Goal: Task Accomplishment & Management: Manage account settings

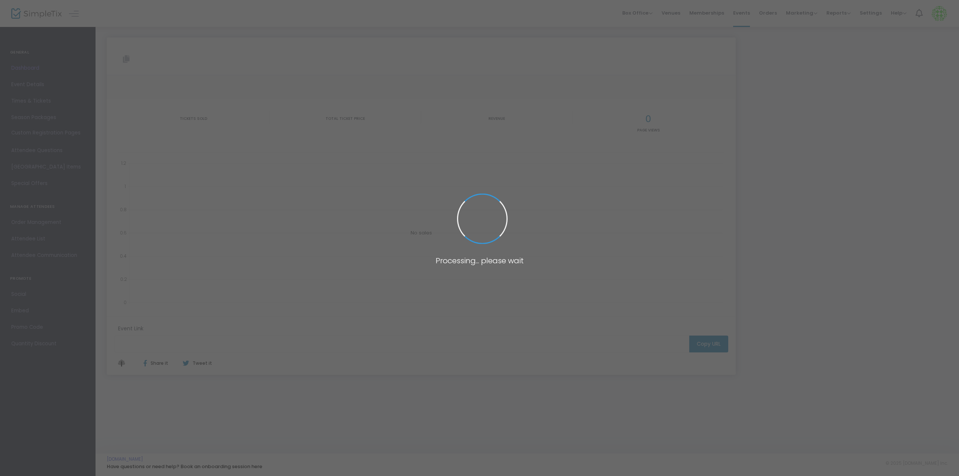
type input "[URL][DOMAIN_NAME]"
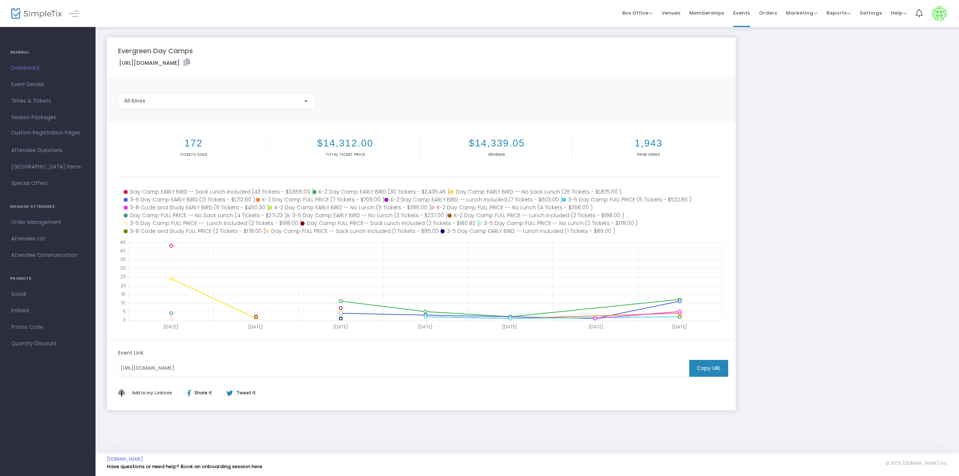
click at [307, 101] on div at bounding box center [306, 101] width 4 height 2
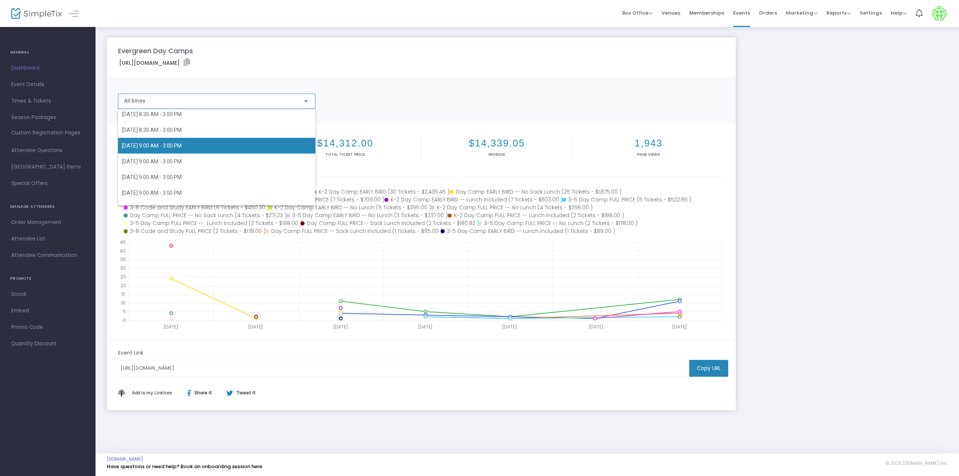
click at [182, 148] on span "[DATE] 9:00 AM - 3:00 PM" at bounding box center [152, 146] width 60 height 6
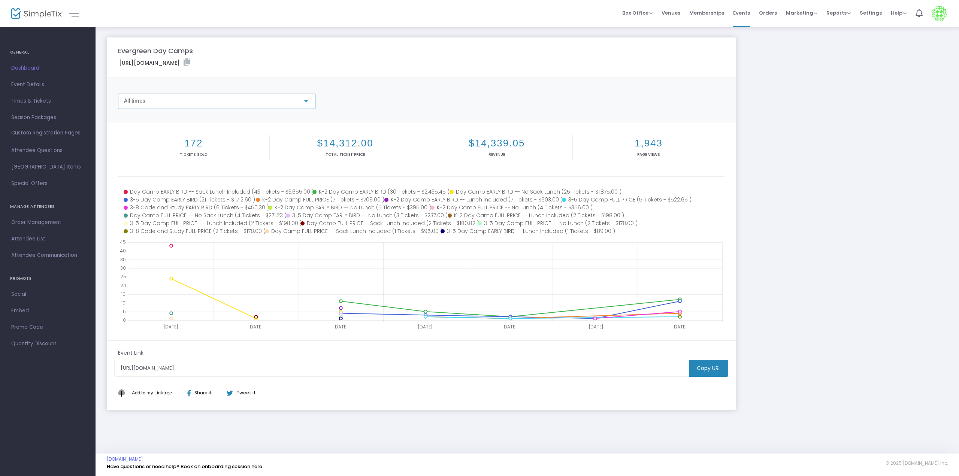
scroll to position [409, 0]
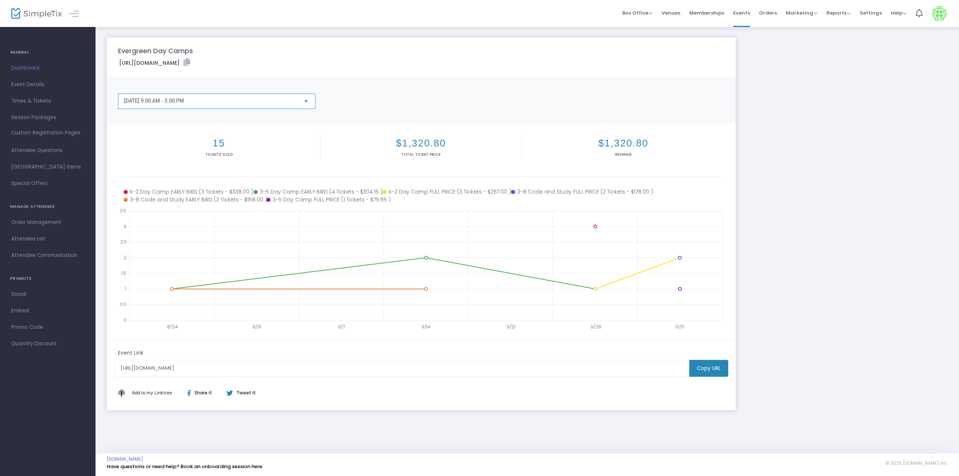
click at [296, 99] on div "[DATE] 9:00 AM - 3:00 PM" at bounding box center [213, 101] width 179 height 6
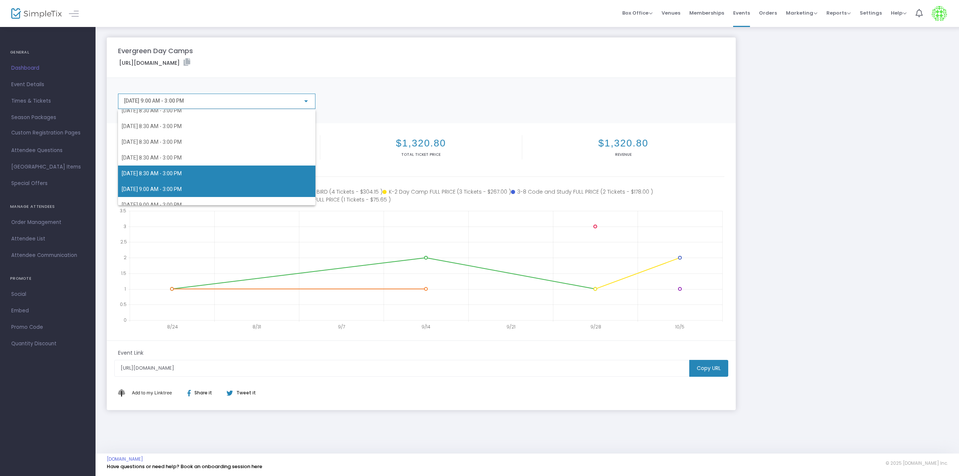
scroll to position [406, 0]
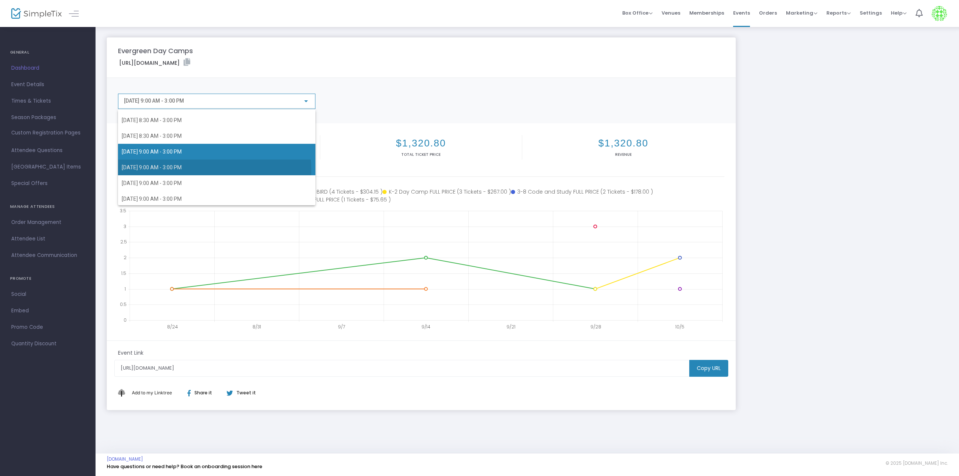
click at [182, 170] on span "[DATE] 9:00 AM - 3:00 PM" at bounding box center [152, 168] width 60 height 6
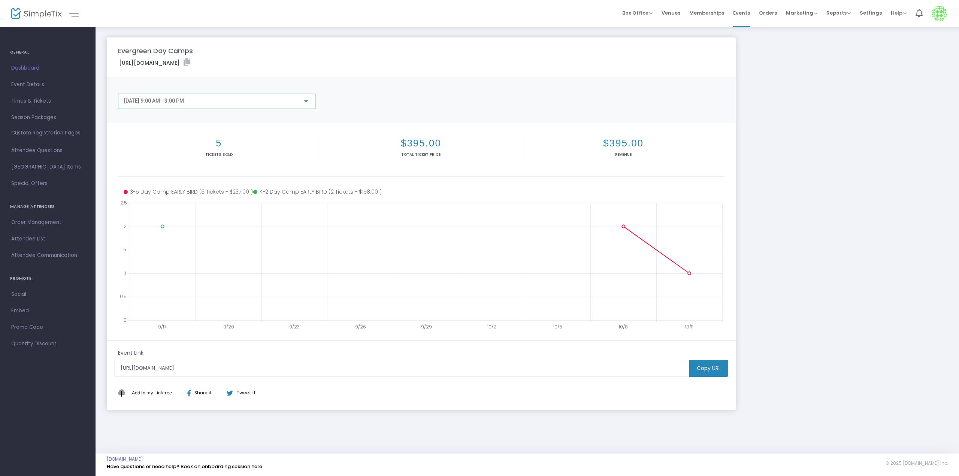
click at [308, 100] on div at bounding box center [306, 101] width 4 height 2
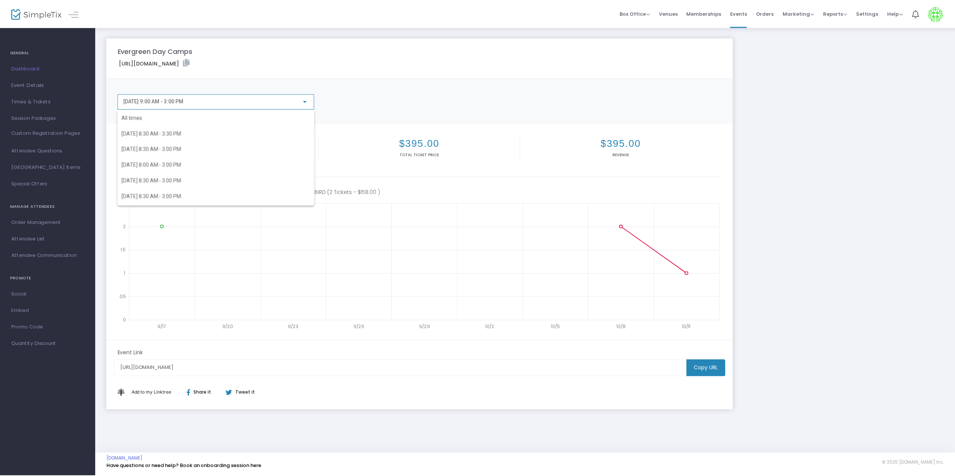
scroll to position [383, 0]
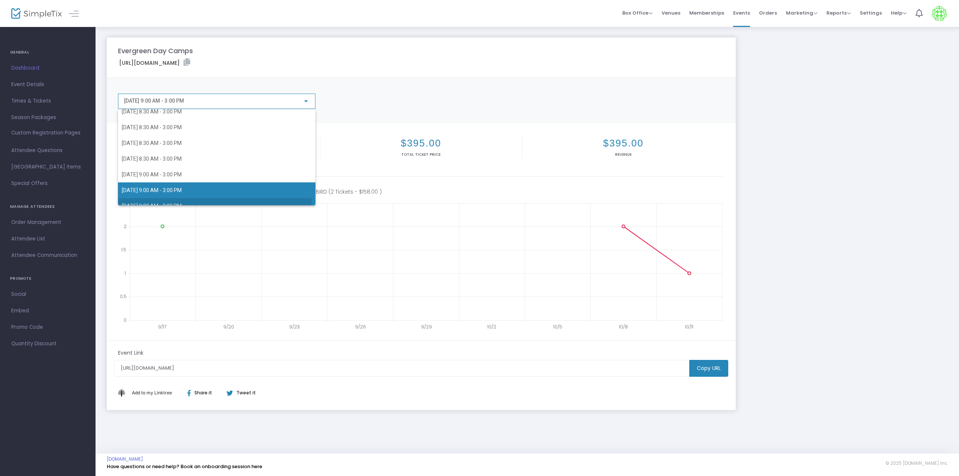
click at [206, 200] on span "[DATE] 9:00 AM - 3:00 PM" at bounding box center [217, 206] width 190 height 16
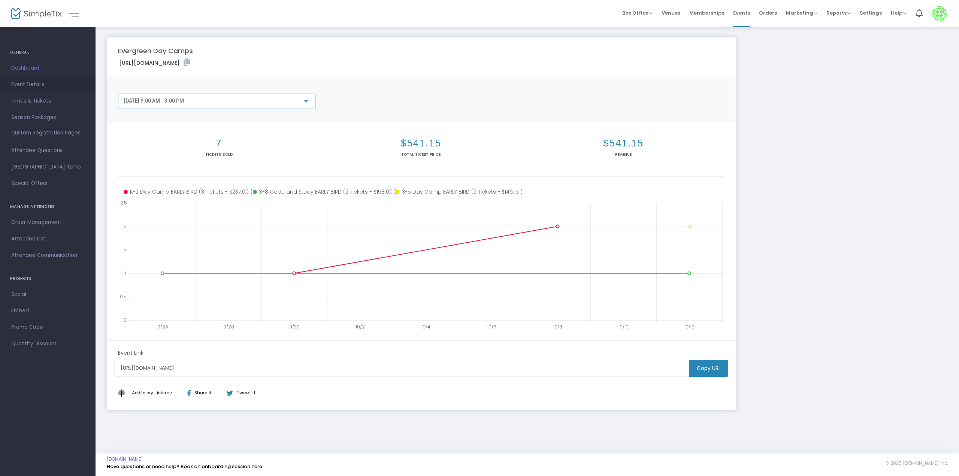
click at [31, 85] on span "Event Details" at bounding box center [47, 85] width 73 height 10
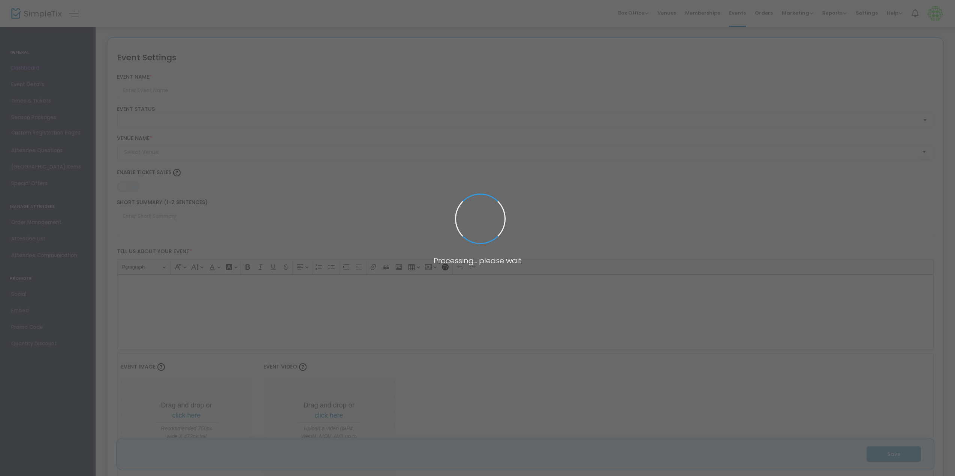
type input "Evergreen Day Camps"
type textarea "Evergreen Aviation and Space Museum offers day camps for K-5th graders during […"
type input "Sign Up for Day Camp"
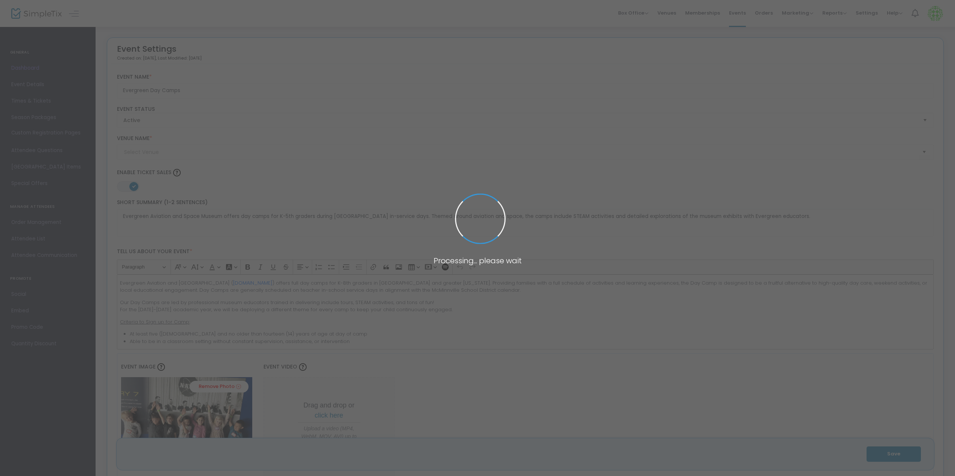
type input "Evergreen [GEOGRAPHIC_DATA]"
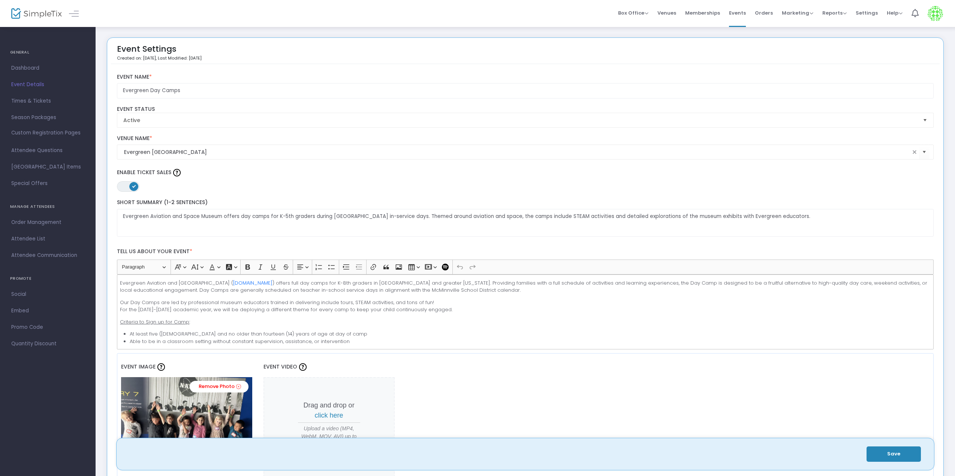
click at [30, 100] on span "Times & Tickets" at bounding box center [47, 101] width 73 height 10
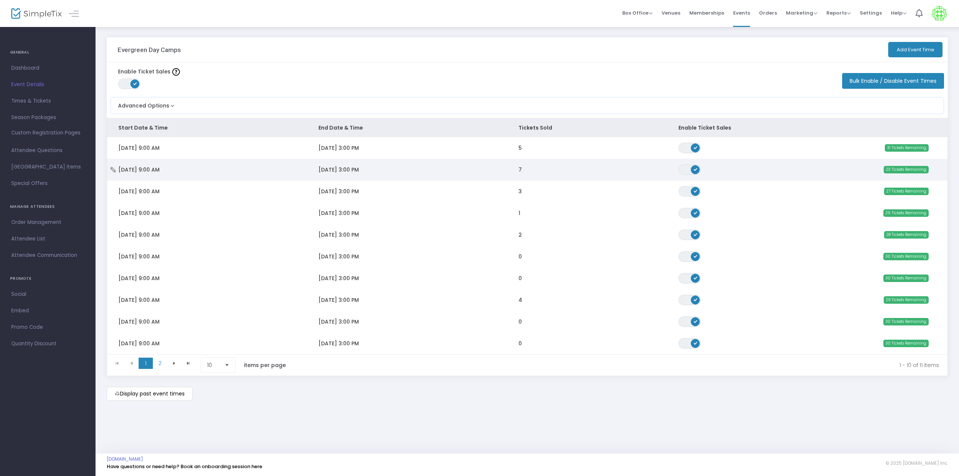
click at [116, 167] on icon "Data table" at bounding box center [112, 169] width 7 height 5
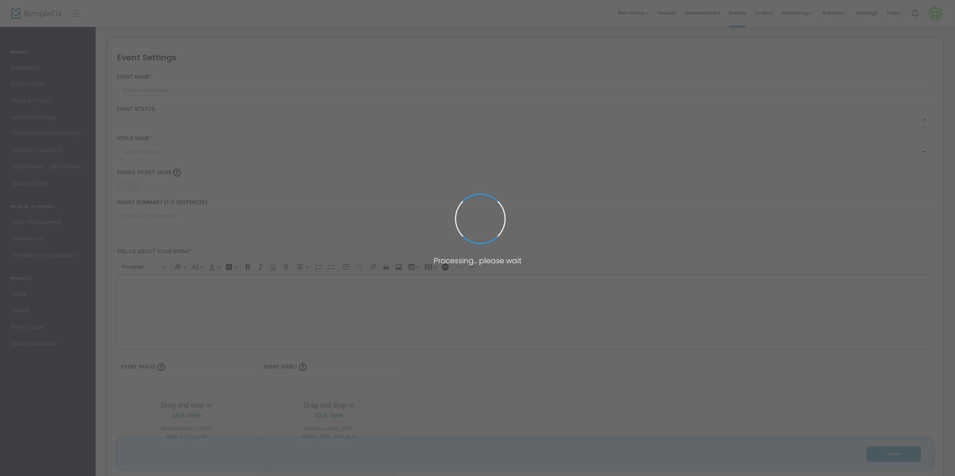
type input "Evergreen Day Camps"
type textarea "Evergreen Aviation and Space Museum offers day camps for K-5th graders during […"
type input "Sign Up for Day Camp"
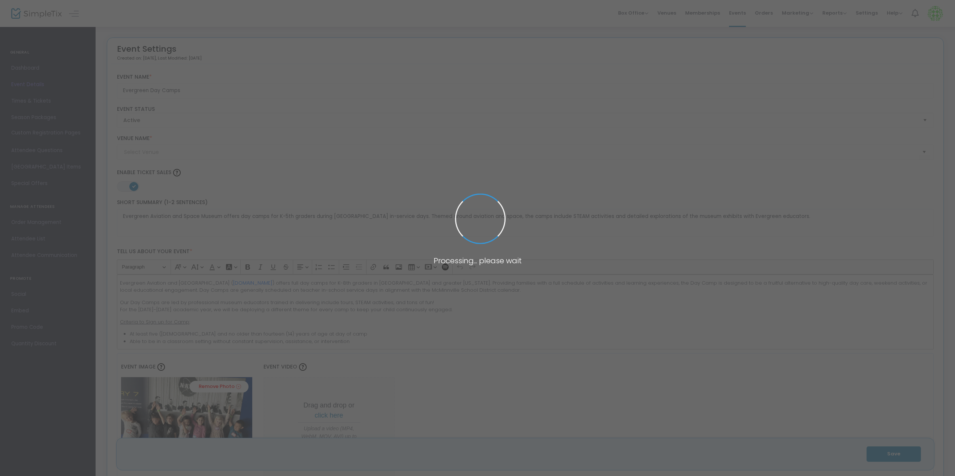
type input "Evergreen [GEOGRAPHIC_DATA]"
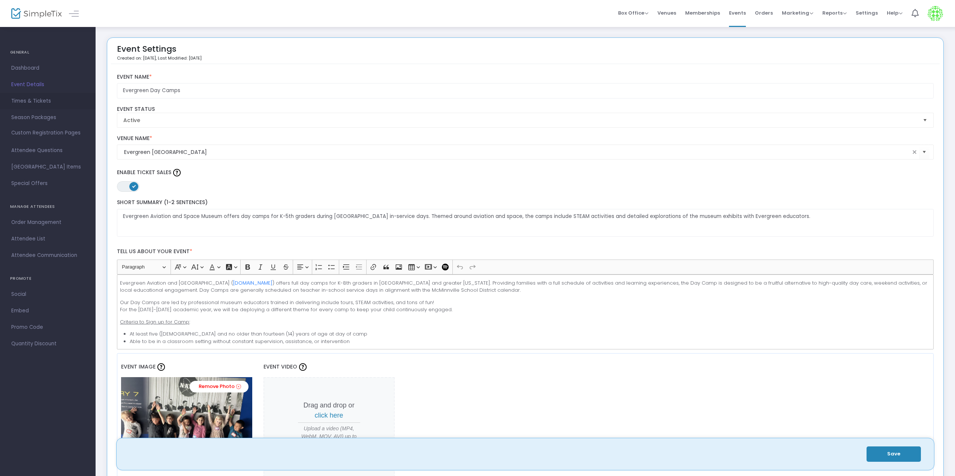
click at [46, 102] on span "Times & Tickets" at bounding box center [47, 101] width 73 height 10
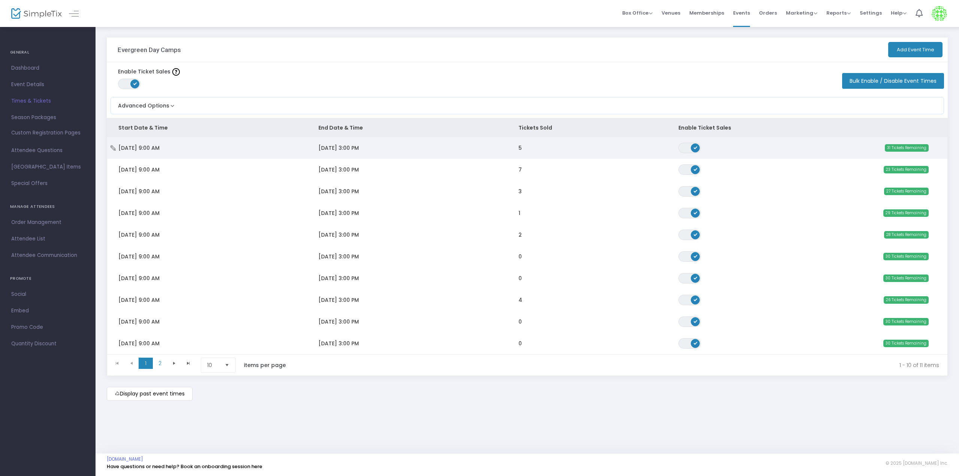
click at [115, 148] on icon "Data table" at bounding box center [112, 147] width 7 height 5
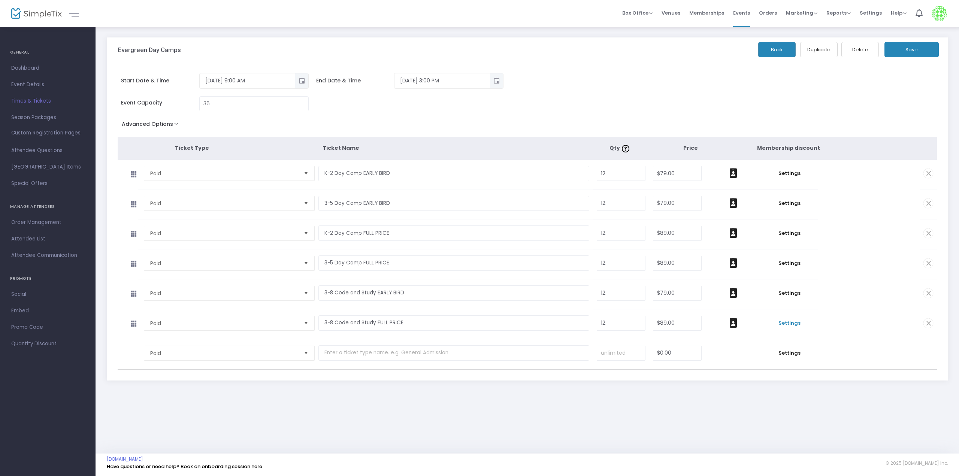
click at [782, 324] on span "Settings" at bounding box center [790, 323] width 49 height 7
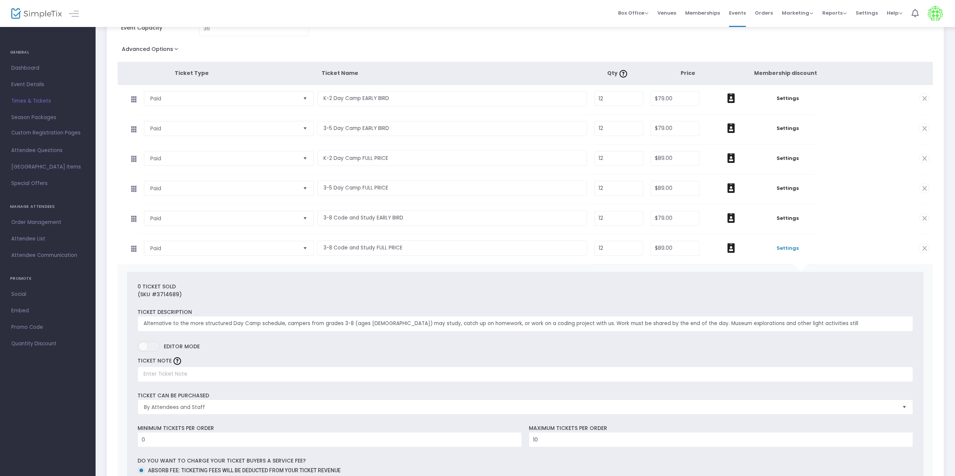
scroll to position [150, 0]
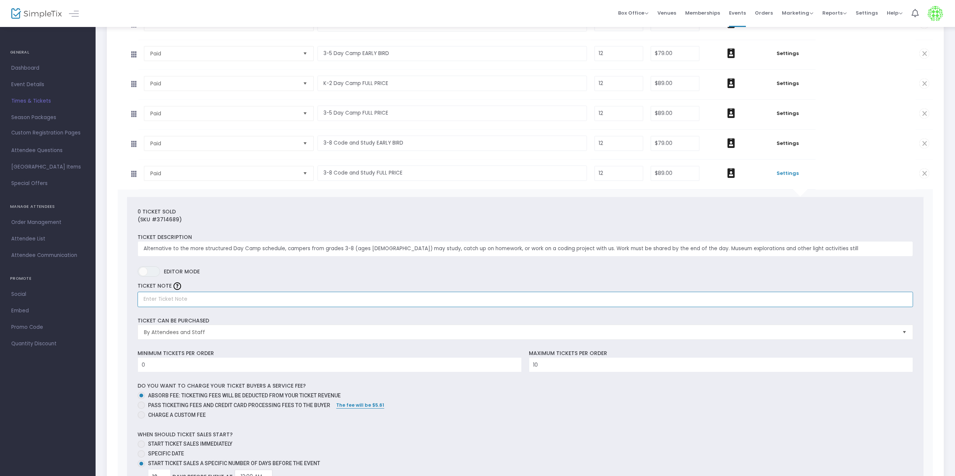
click at [277, 299] on input "text" at bounding box center [525, 299] width 775 height 15
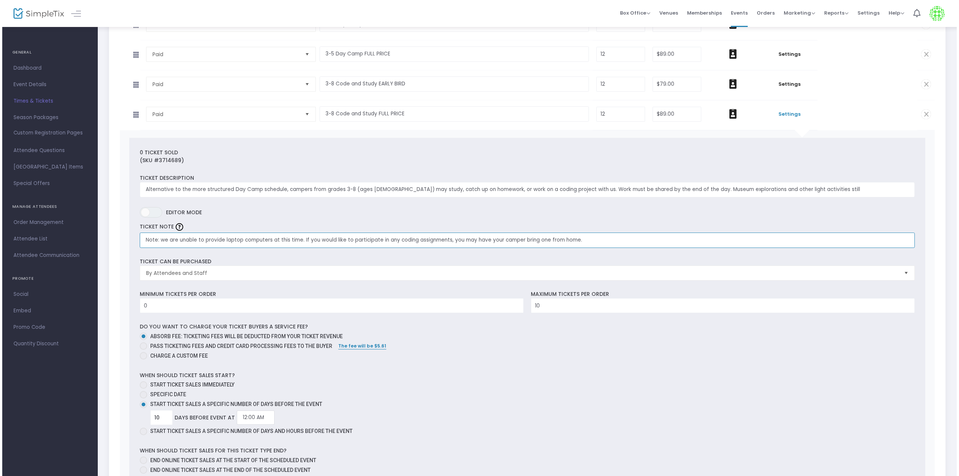
scroll to position [0, 0]
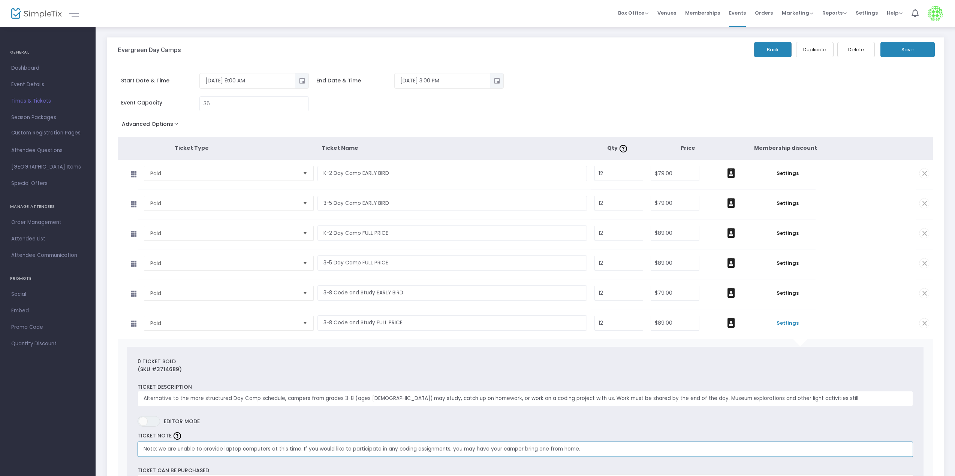
type input "Note: we are unable to provide laptop computers at this time. If you would like…"
click at [915, 49] on button "Save" at bounding box center [907, 49] width 54 height 15
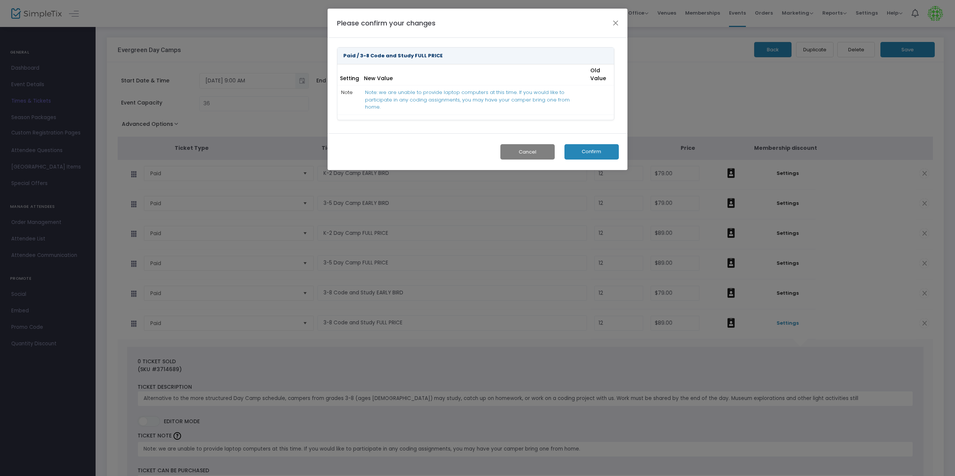
click at [588, 145] on button "Confirm" at bounding box center [591, 151] width 54 height 15
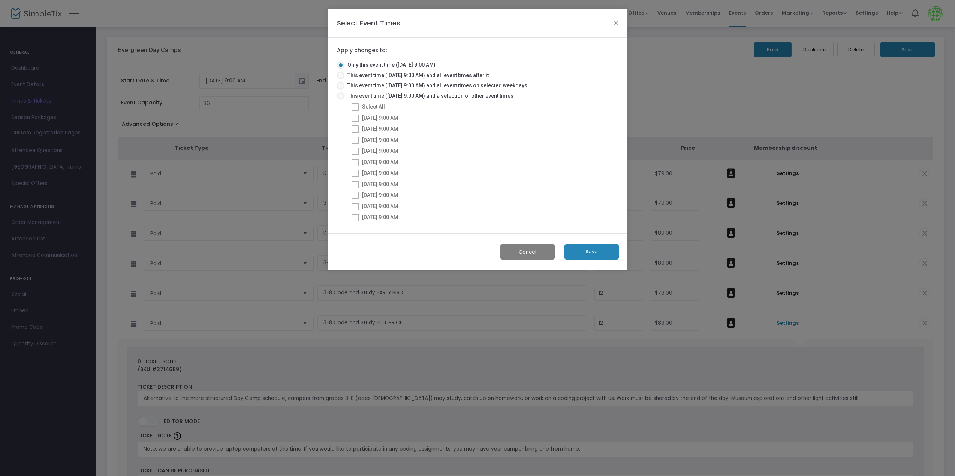
click at [341, 97] on span at bounding box center [340, 95] width 7 height 7
click at [341, 100] on input "This event time ([DATE] 9:00 AM) and a selection of other event times" at bounding box center [340, 100] width 0 height 0
radio input "true"
click at [356, 106] on span at bounding box center [354, 106] width 7 height 7
click at [355, 111] on input "Select All" at bounding box center [355, 111] width 0 height 0
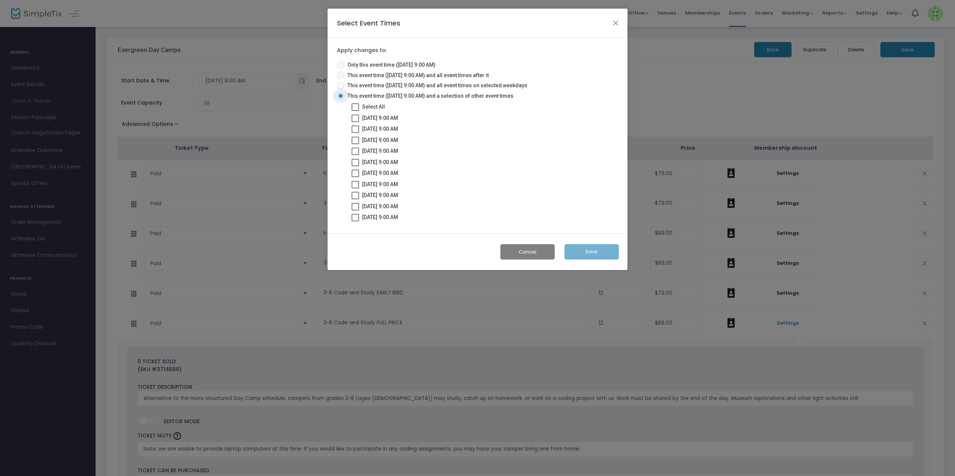
checkbox input "true"
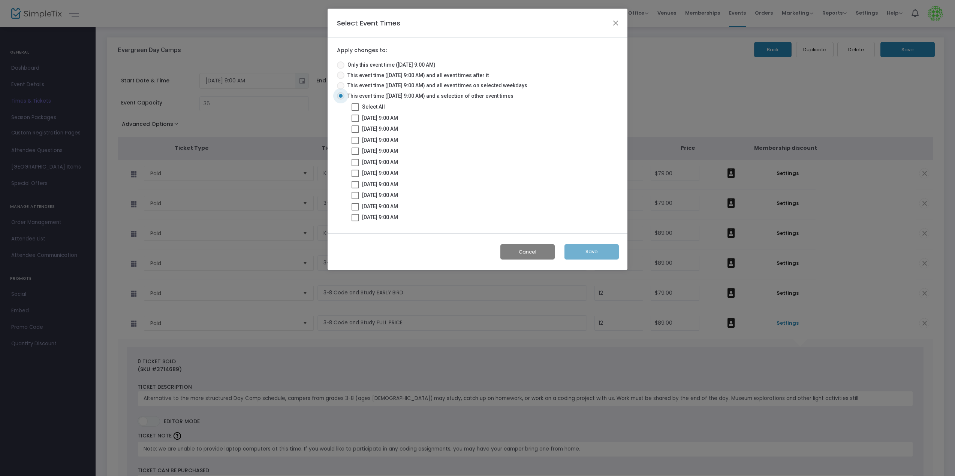
checkbox input "true"
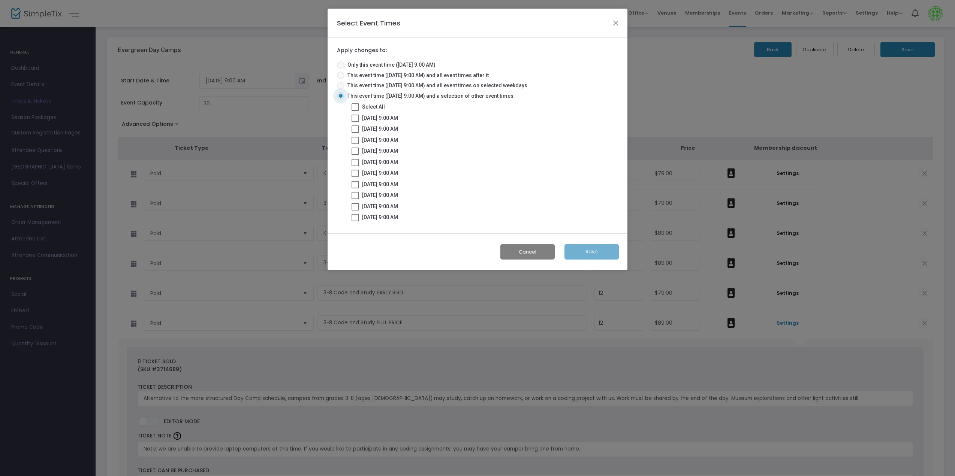
checkbox input "true"
click at [589, 253] on button "Save" at bounding box center [591, 251] width 54 height 15
